Goal: Task Accomplishment & Management: Manage account settings

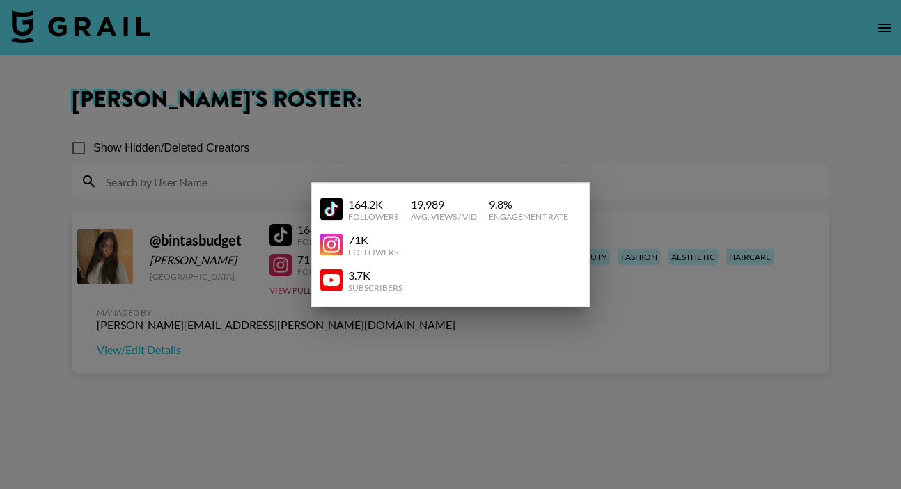
click at [484, 147] on div at bounding box center [450, 244] width 901 height 489
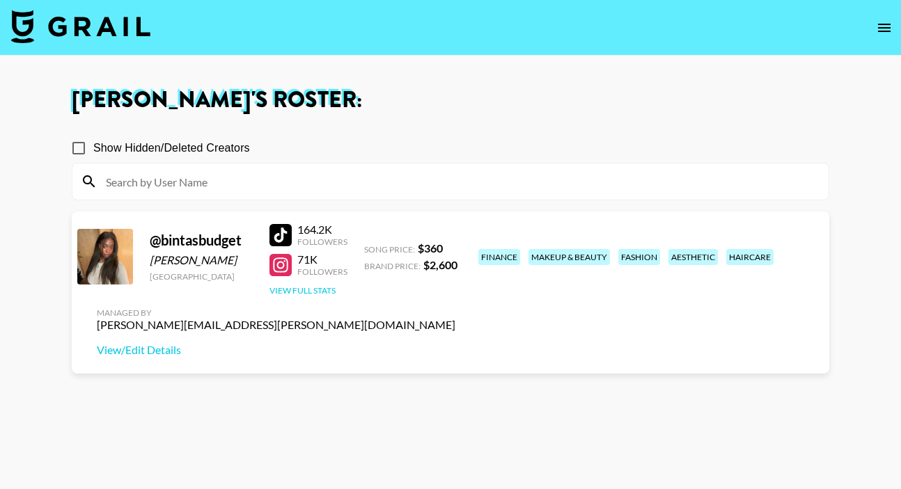
click at [306, 292] on button "View Full Stats" at bounding box center [302, 290] width 66 height 10
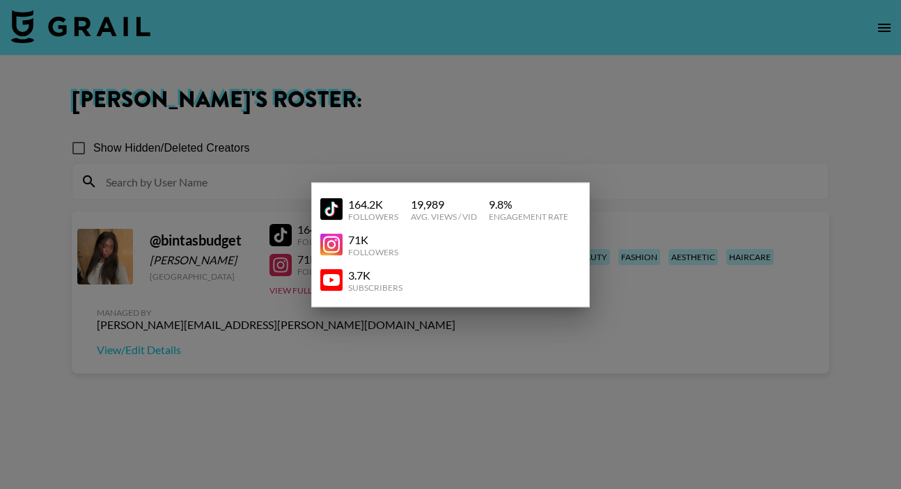
click at [655, 187] on div at bounding box center [450, 244] width 901 height 489
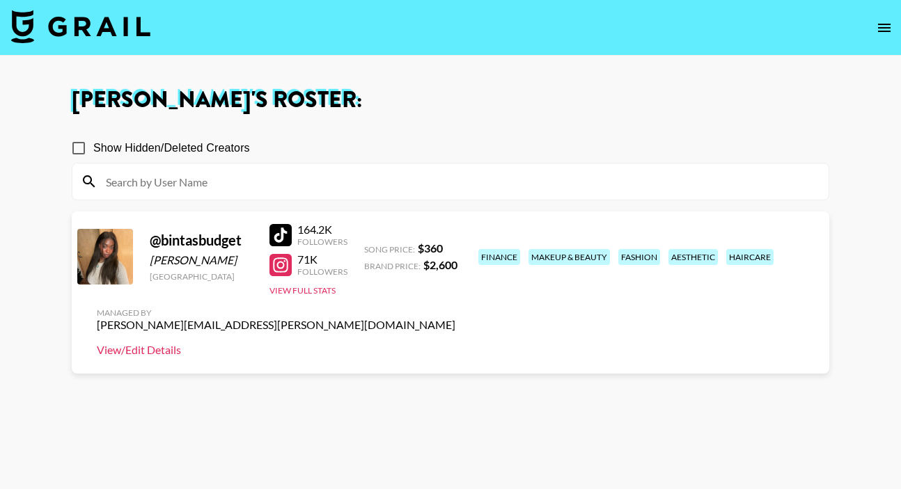
click at [455, 343] on link "View/Edit Details" at bounding box center [276, 350] width 359 height 14
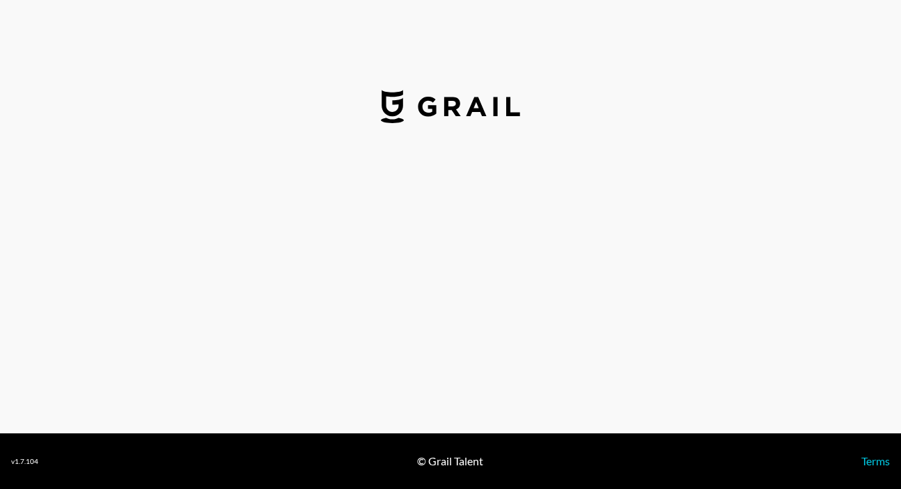
select select "USD"
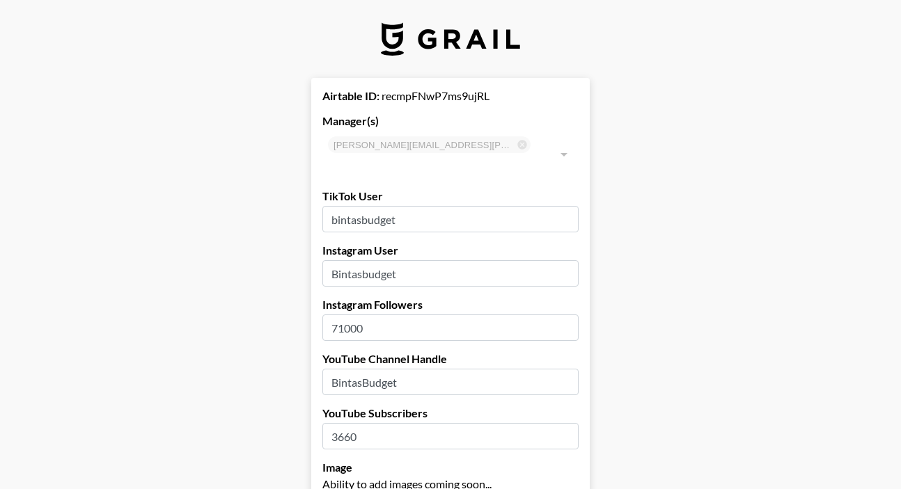
click at [344, 315] on input "71000" at bounding box center [450, 328] width 256 height 26
type input "73000"
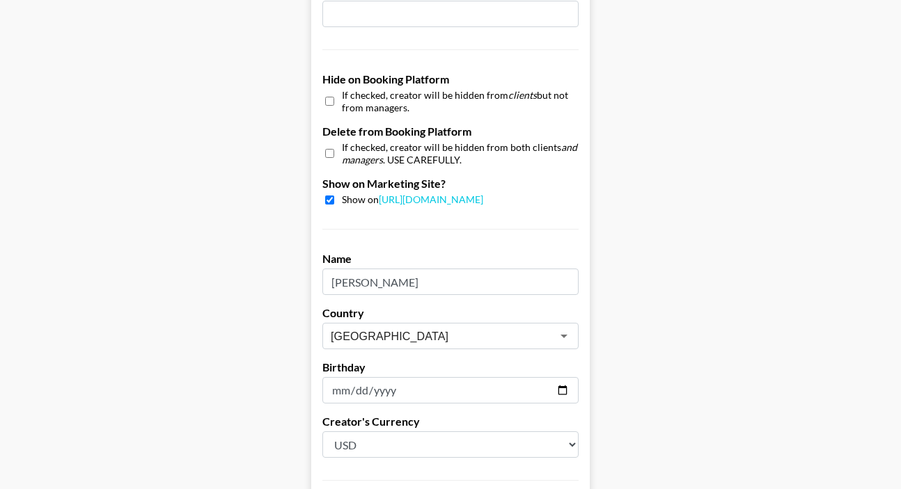
scroll to position [1382, 0]
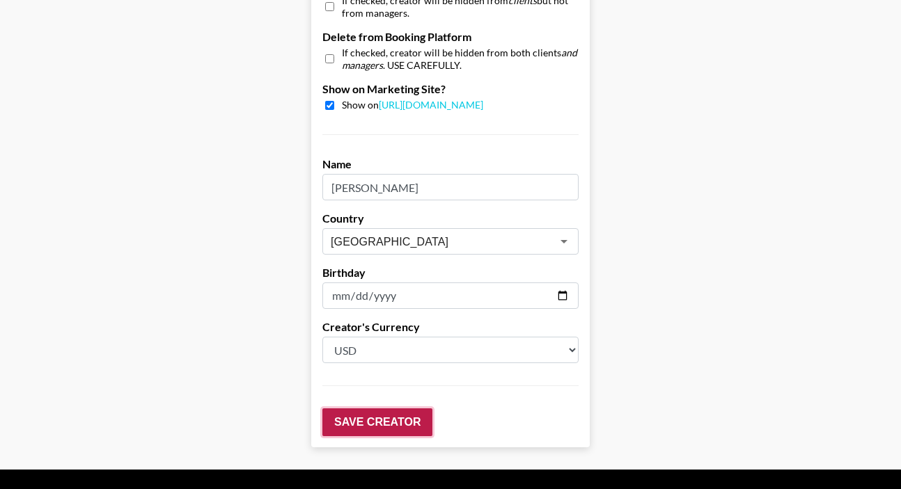
click at [378, 409] on input "Save Creator" at bounding box center [377, 423] width 110 height 28
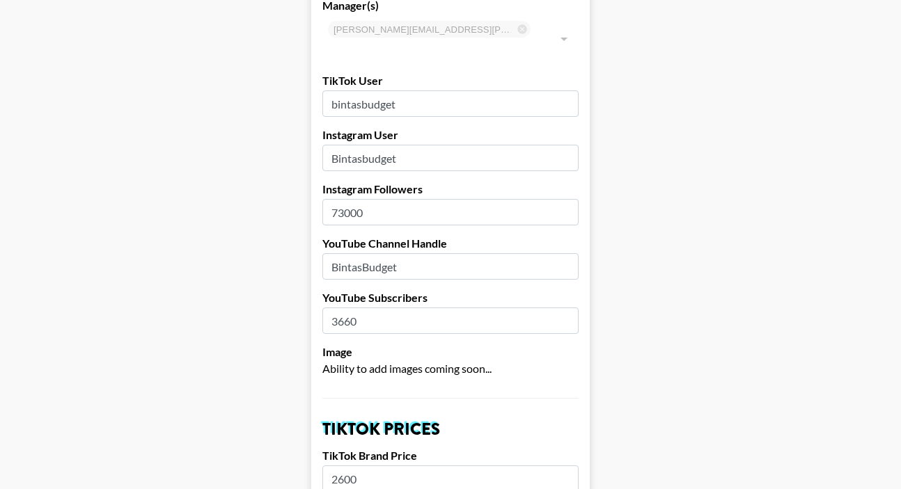
scroll to position [0, 0]
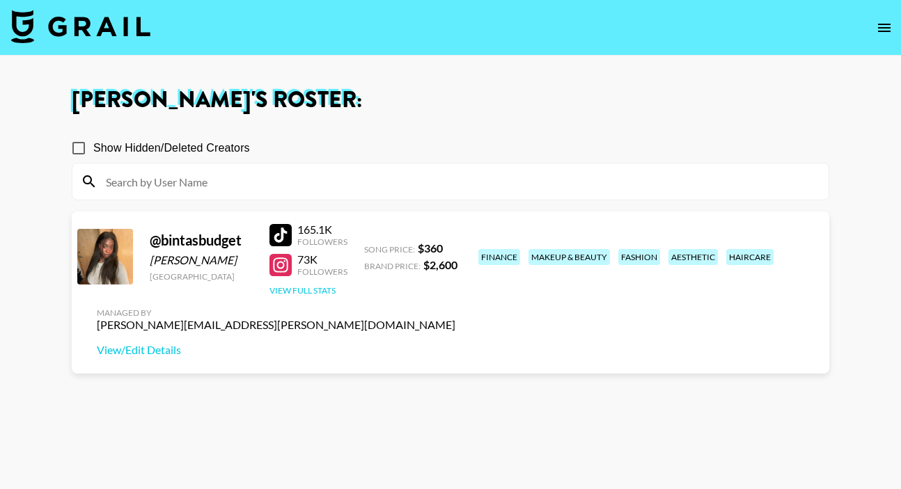
click at [318, 288] on button "View Full Stats" at bounding box center [302, 290] width 66 height 10
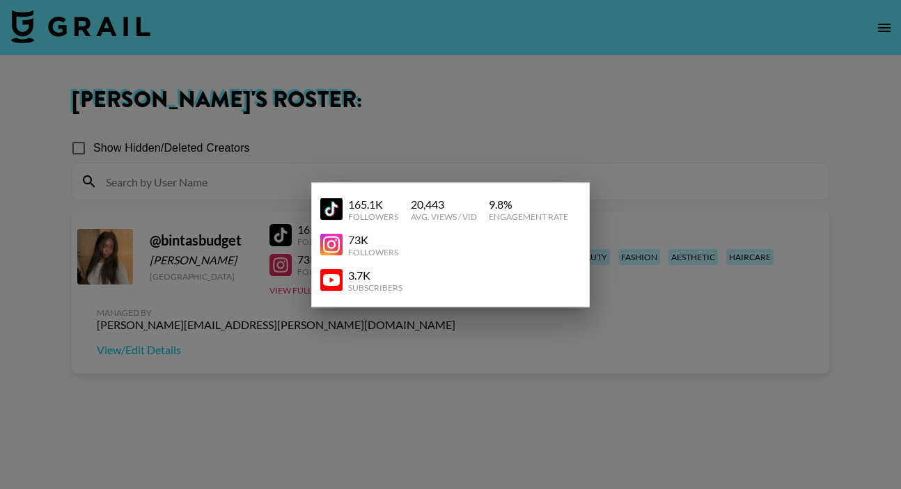
click at [321, 350] on div at bounding box center [450, 244] width 901 height 489
